Goal: Task Accomplishment & Management: Use online tool/utility

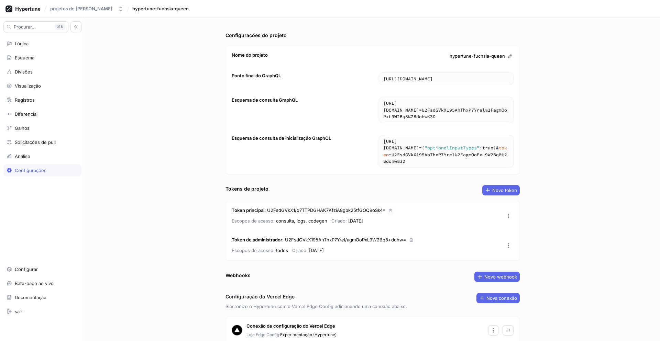
scroll to position [31, 0]
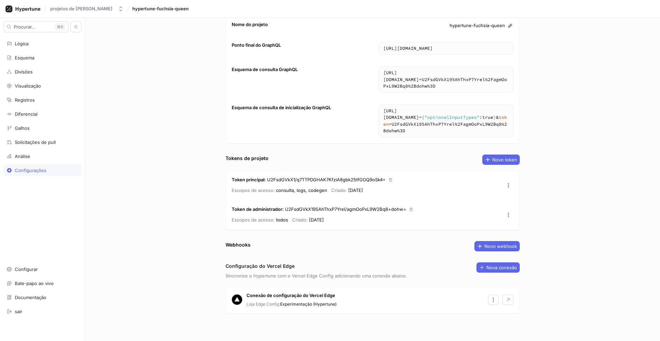
click at [279, 300] on div "Conexão de configuração do Vercel Edge Loja Edge Config: Experimentação (Hypert…" at bounding box center [365, 300] width 238 height 15
click at [235, 299] on img at bounding box center [237, 300] width 11 height 11
click at [343, 310] on div "Conexão de configuração do Vercel Edge Loja Edge Config: Experimentação (Hypert…" at bounding box center [373, 300] width 294 height 27
click at [338, 306] on div "Loja Edge Config: Experimentação (Hypertune)" at bounding box center [365, 304] width 238 height 6
click at [487, 270] on font "Nova conexão" at bounding box center [501, 268] width 31 height 6
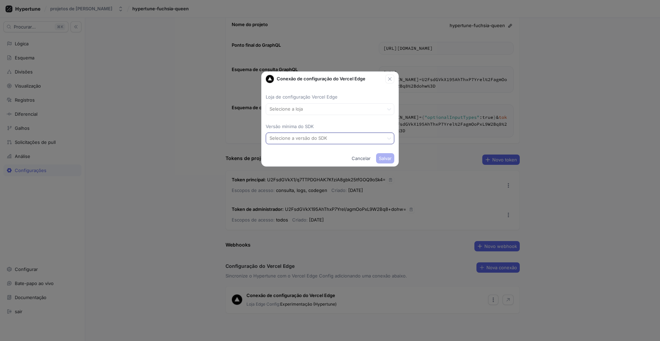
click at [318, 136] on div at bounding box center [325, 139] width 112 height 8
click at [318, 119] on div "Loja de configuração Vercel Edge Selecione a loja Versão mínima do SDK Selecion…" at bounding box center [330, 117] width 129 height 62
click at [393, 81] on button "button" at bounding box center [389, 79] width 9 height 9
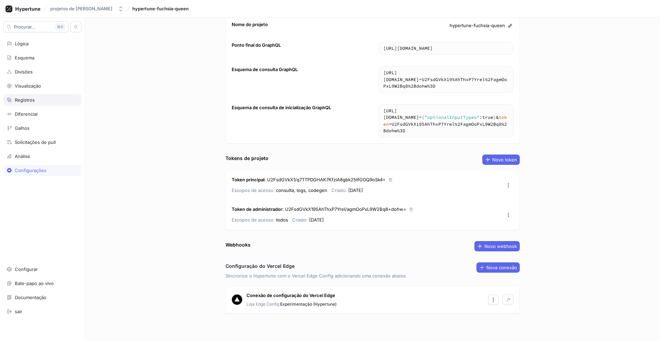
click at [48, 96] on div "Registros" at bounding box center [42, 100] width 78 height 12
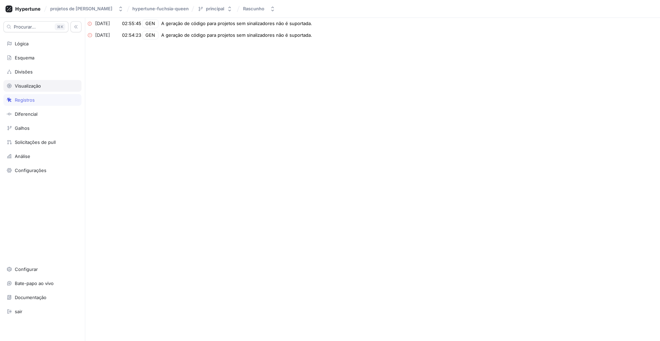
click at [23, 87] on font "Visualização" at bounding box center [28, 86] width 26 height 6
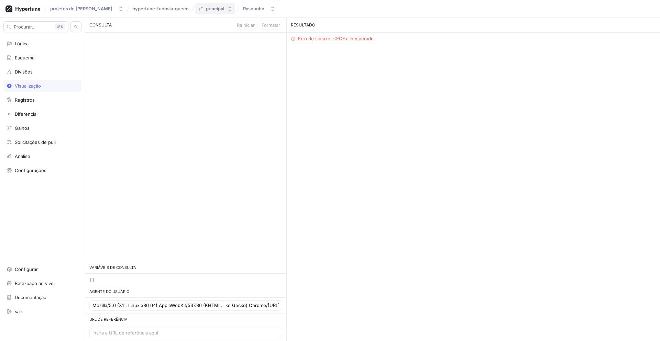
click at [213, 12] on button "principal" at bounding box center [215, 8] width 40 height 11
click at [114, 49] on div at bounding box center [185, 147] width 201 height 229
